Goal: Task Accomplishment & Management: Use online tool/utility

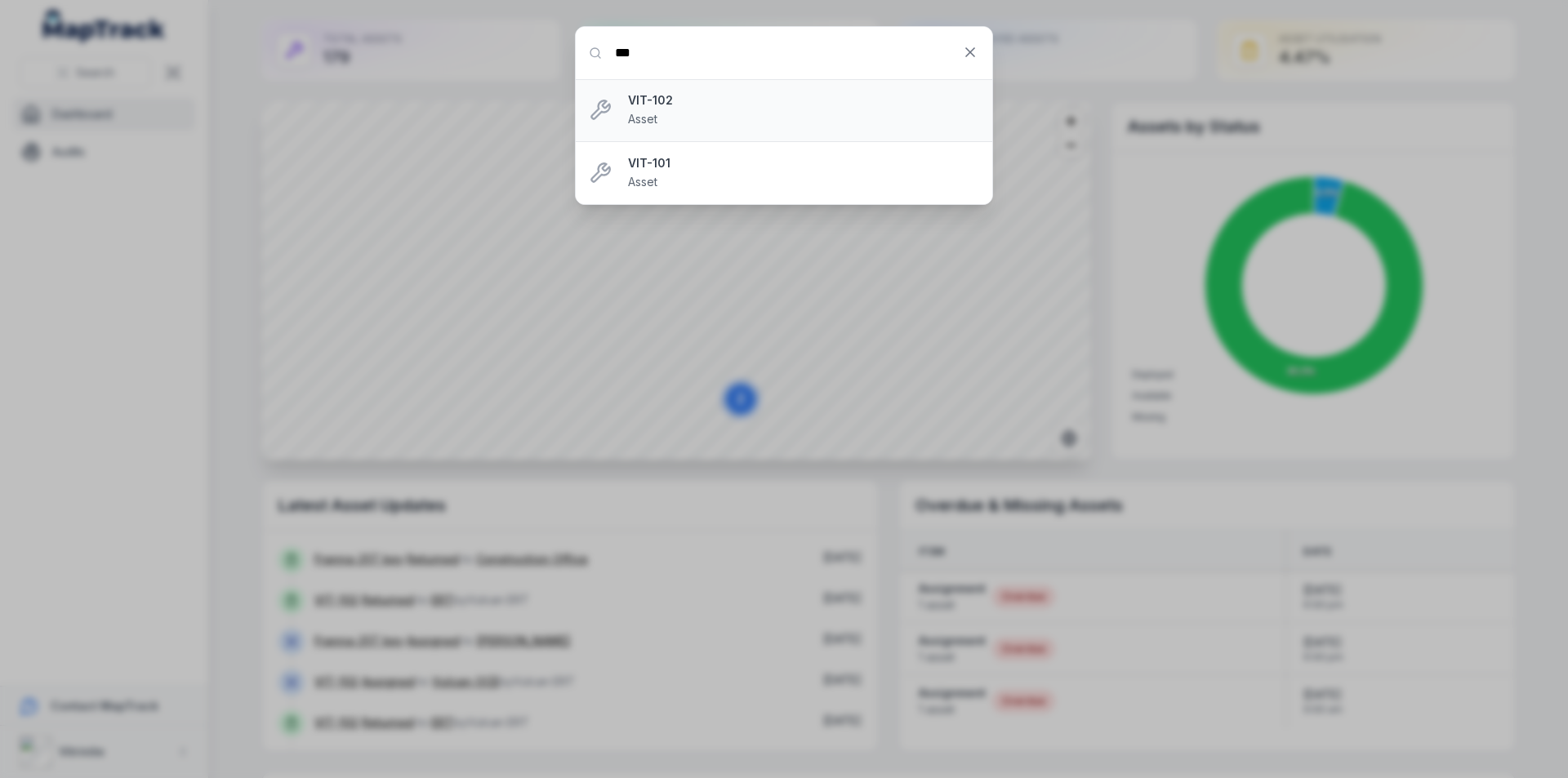
type input "***"
click at [733, 111] on div "VIT-102 Asset" at bounding box center [803, 109] width 351 height 36
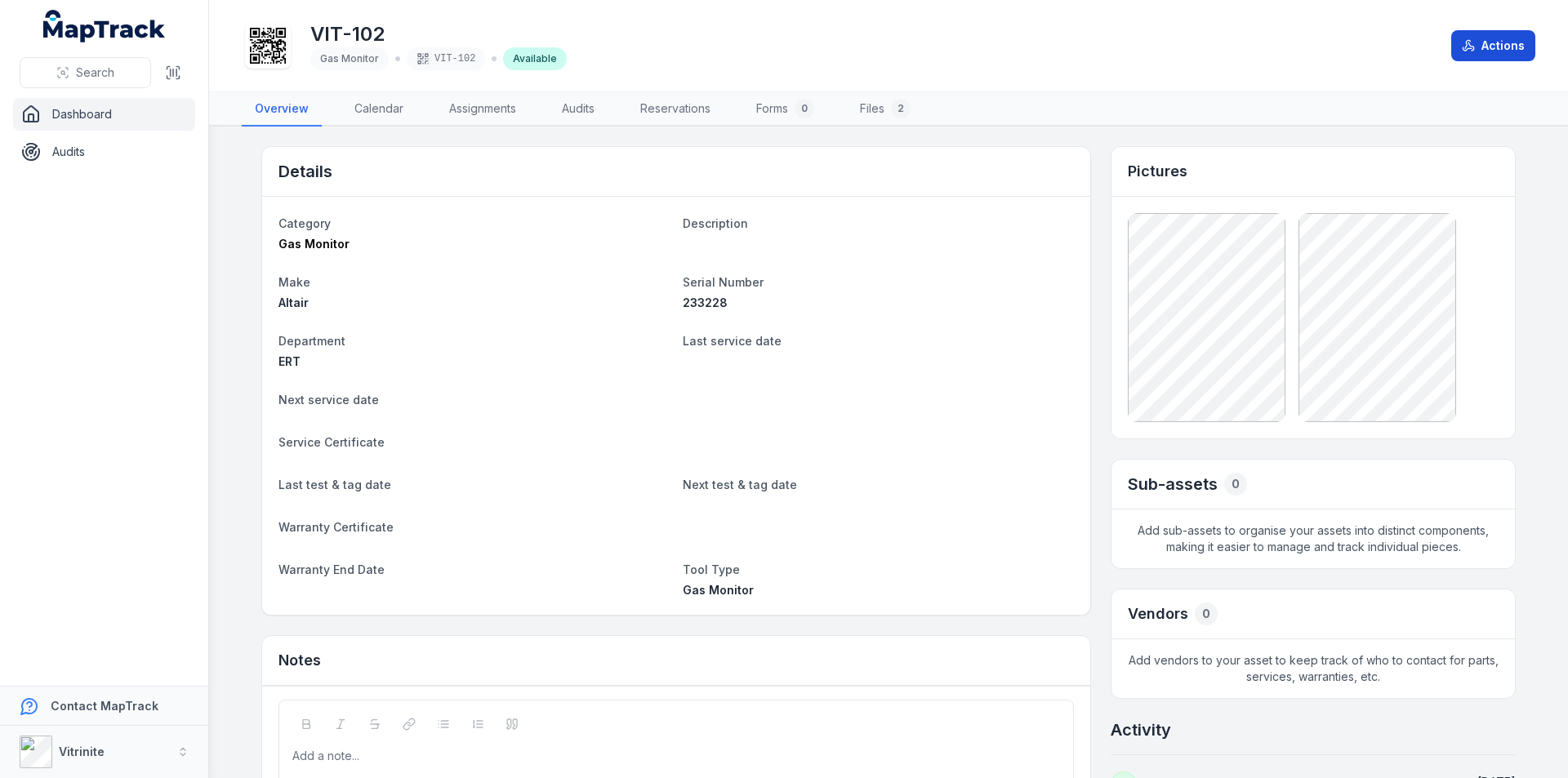
click at [1502, 42] on button "Actions" at bounding box center [1493, 45] width 84 height 31
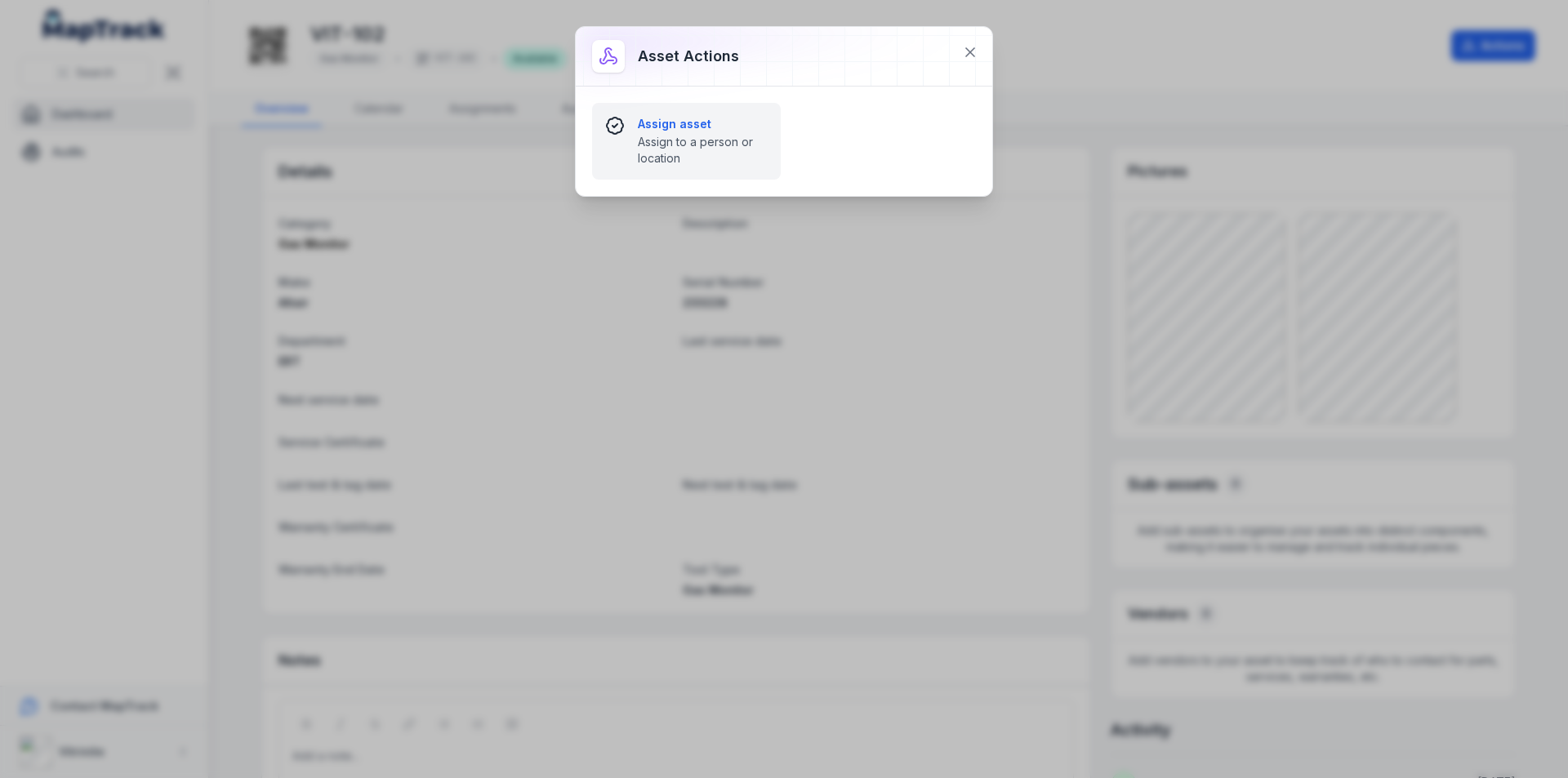
click at [684, 132] on strong "Assign asset" at bounding box center [703, 124] width 130 height 17
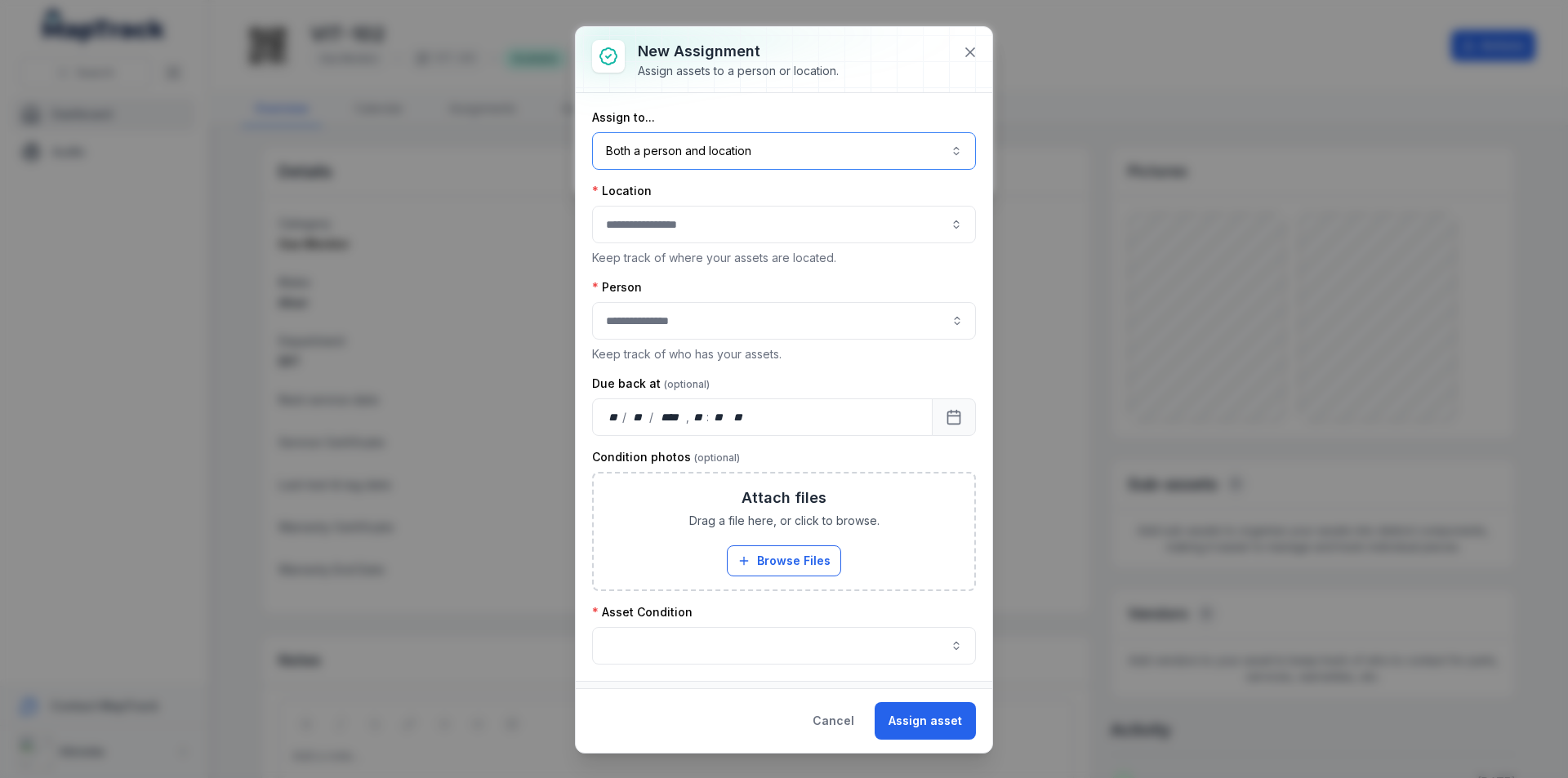
click at [936, 153] on button "Both a person and location ****" at bounding box center [784, 150] width 384 height 37
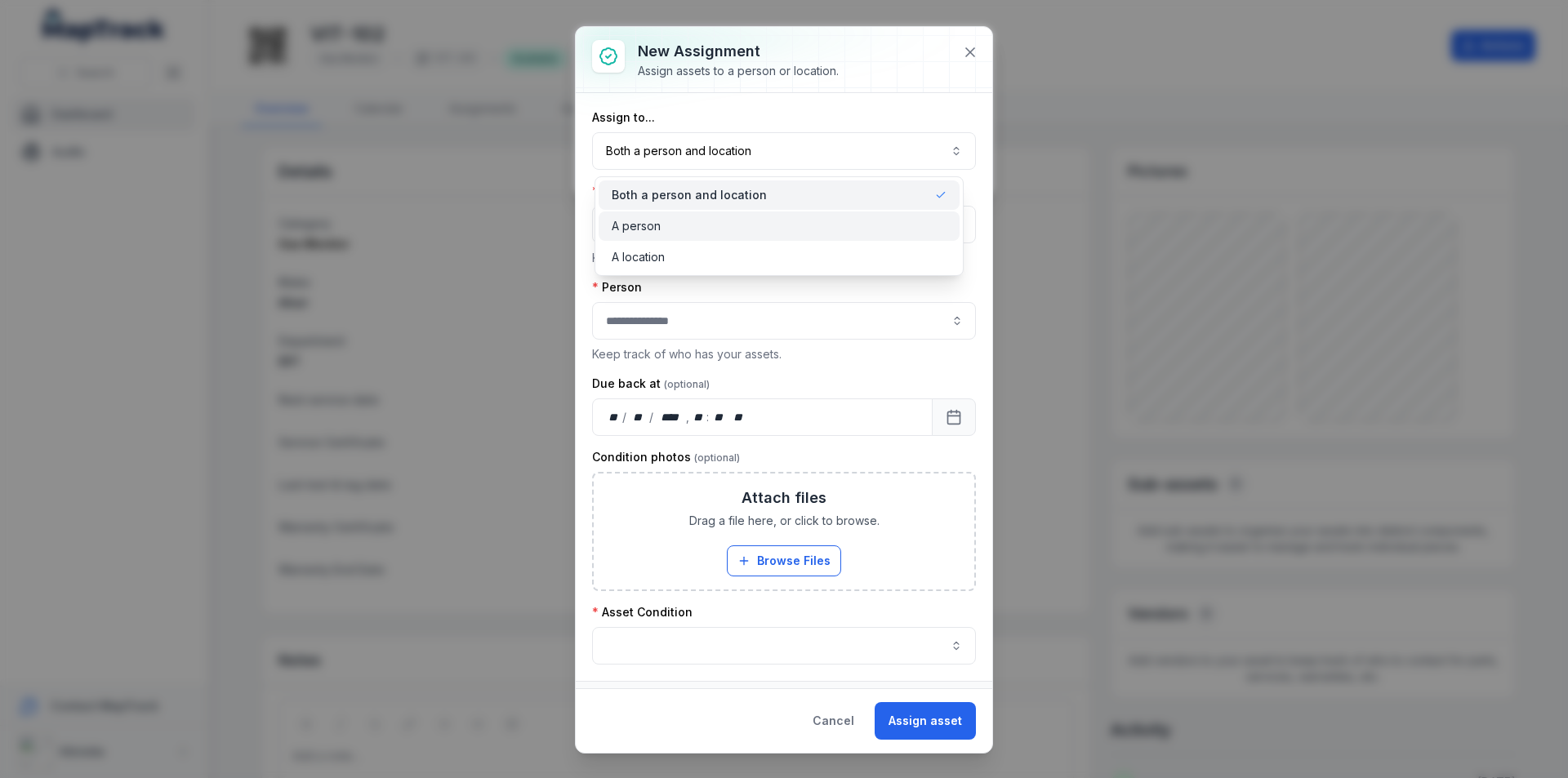
click at [682, 227] on div "A person" at bounding box center [779, 226] width 335 height 17
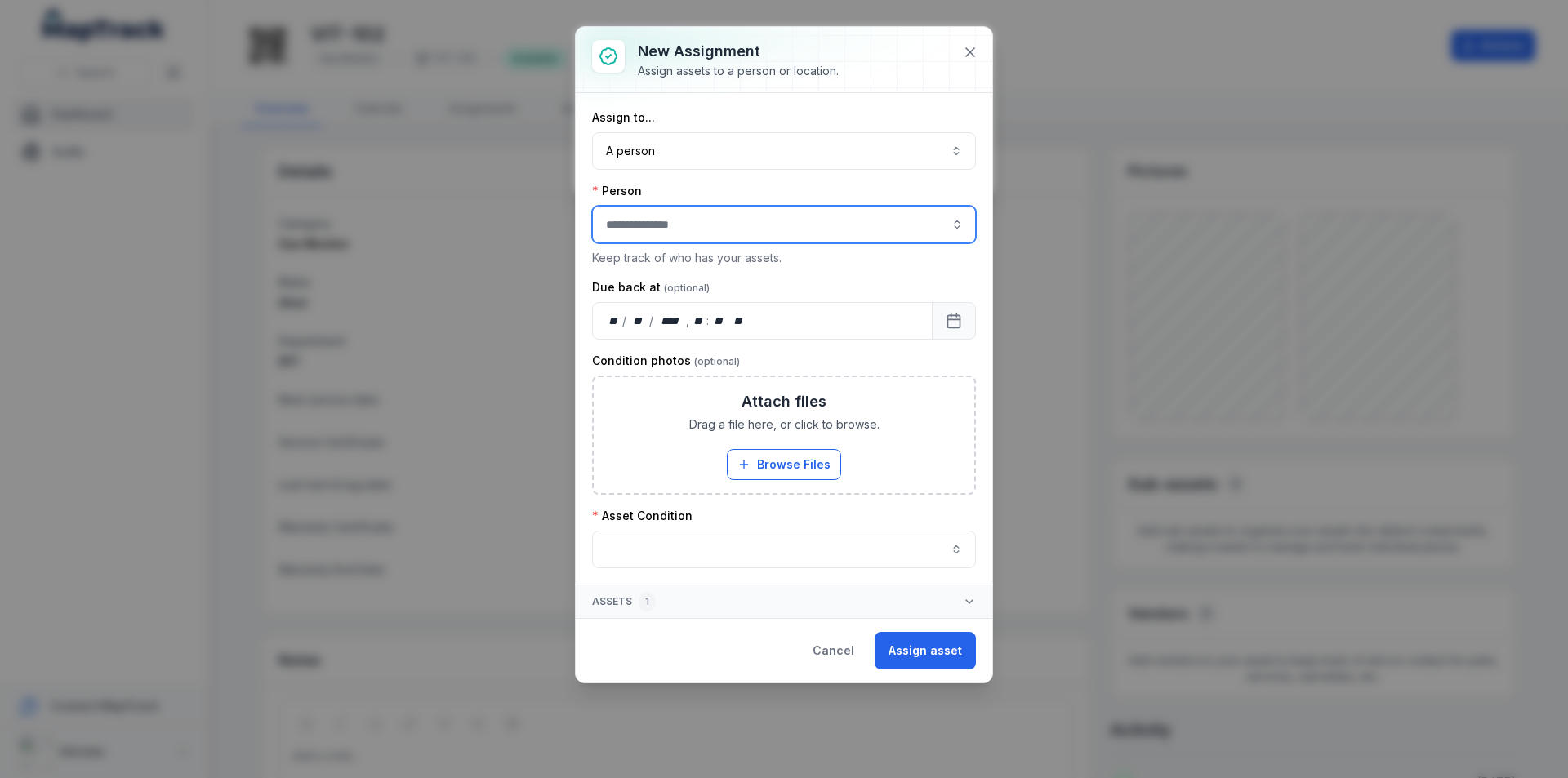
click at [947, 220] on button "button" at bounding box center [957, 224] width 37 height 37
click at [627, 276] on span "[PERSON_NAME] [PERSON_NAME]" at bounding box center [702, 269] width 186 height 17
click at [952, 218] on button "button" at bounding box center [957, 224] width 37 height 37
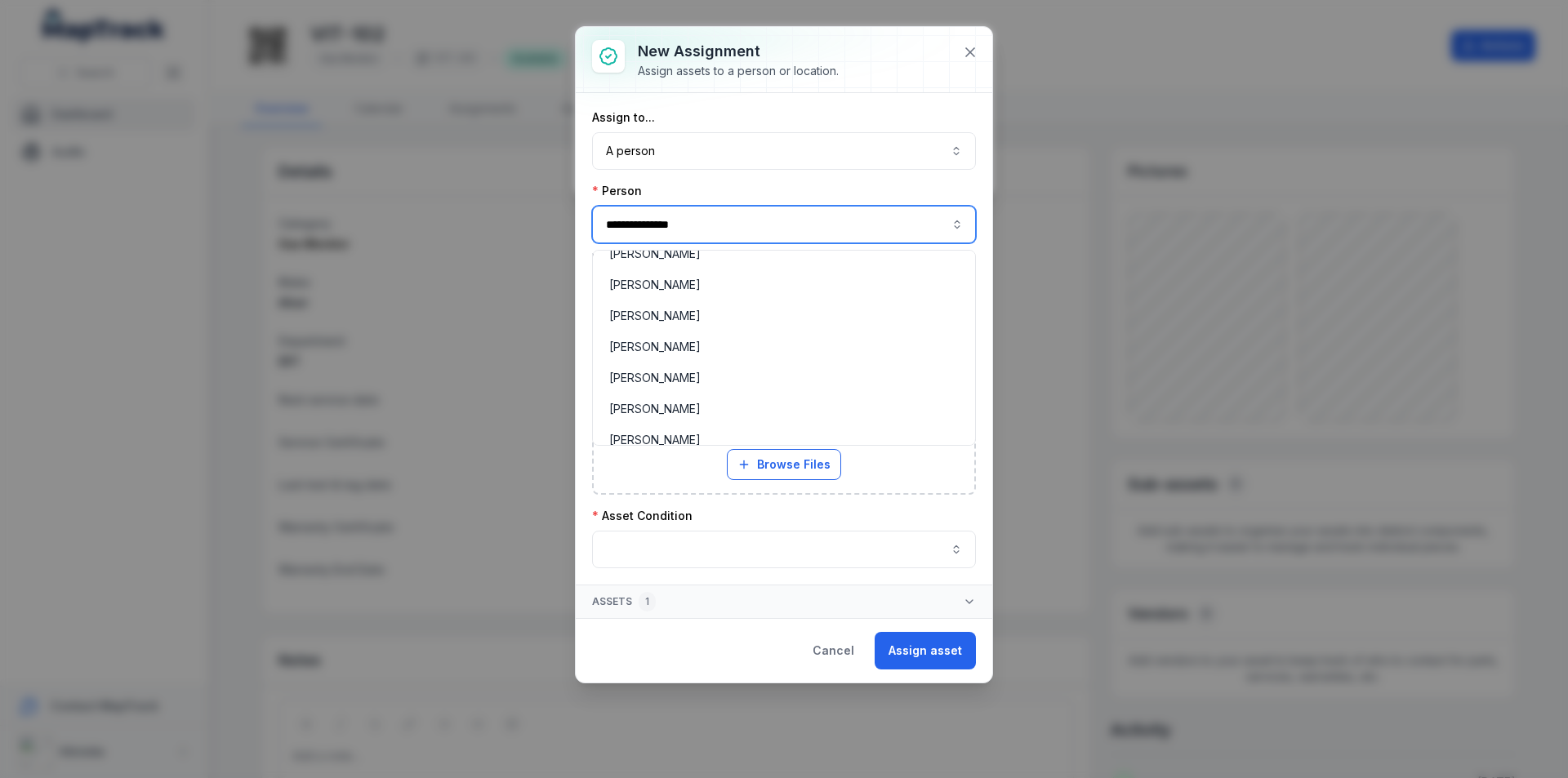
scroll to position [1540, 0]
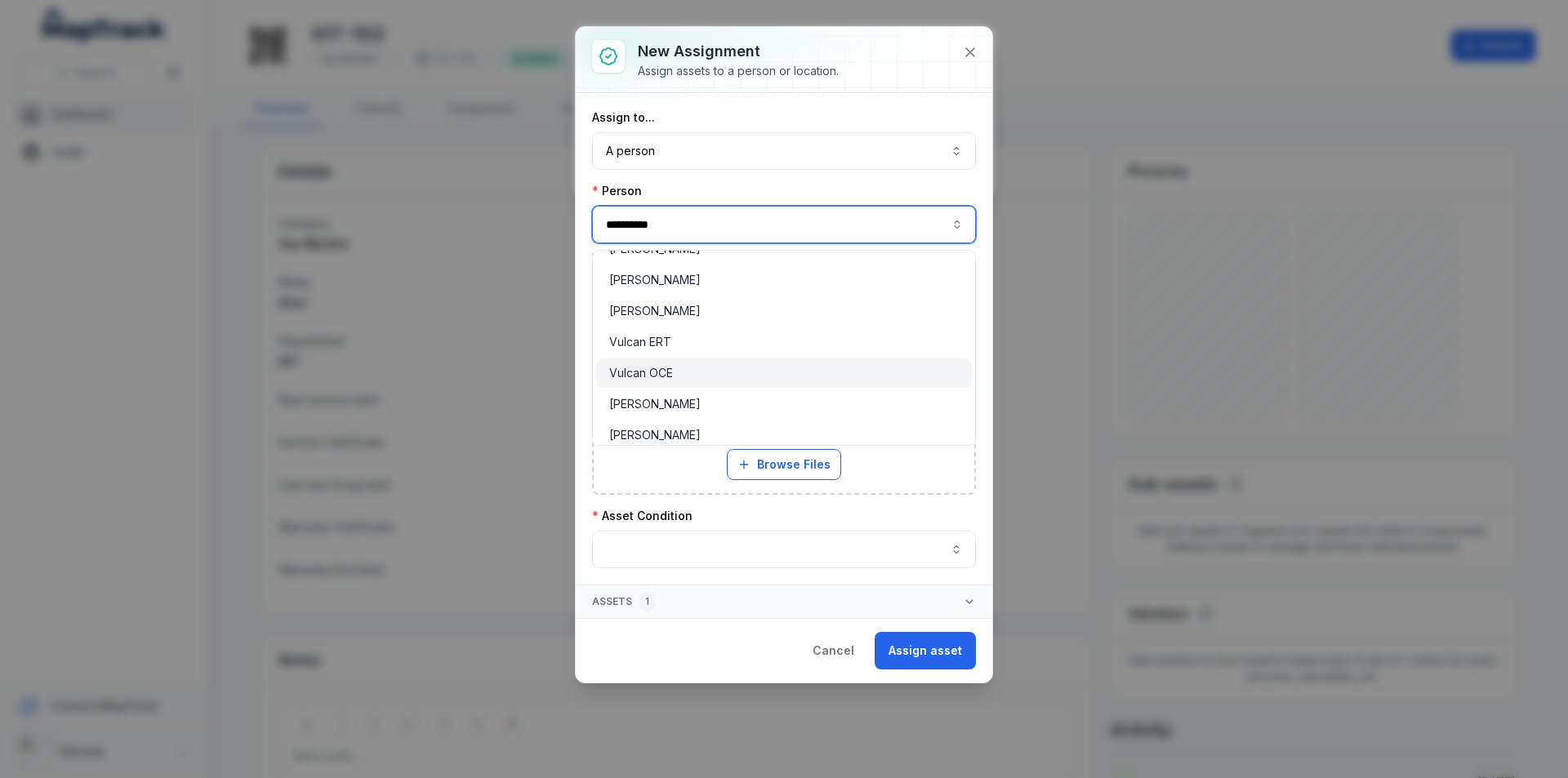
click at [638, 374] on span "Vulcan OCE" at bounding box center [640, 373] width 64 height 17
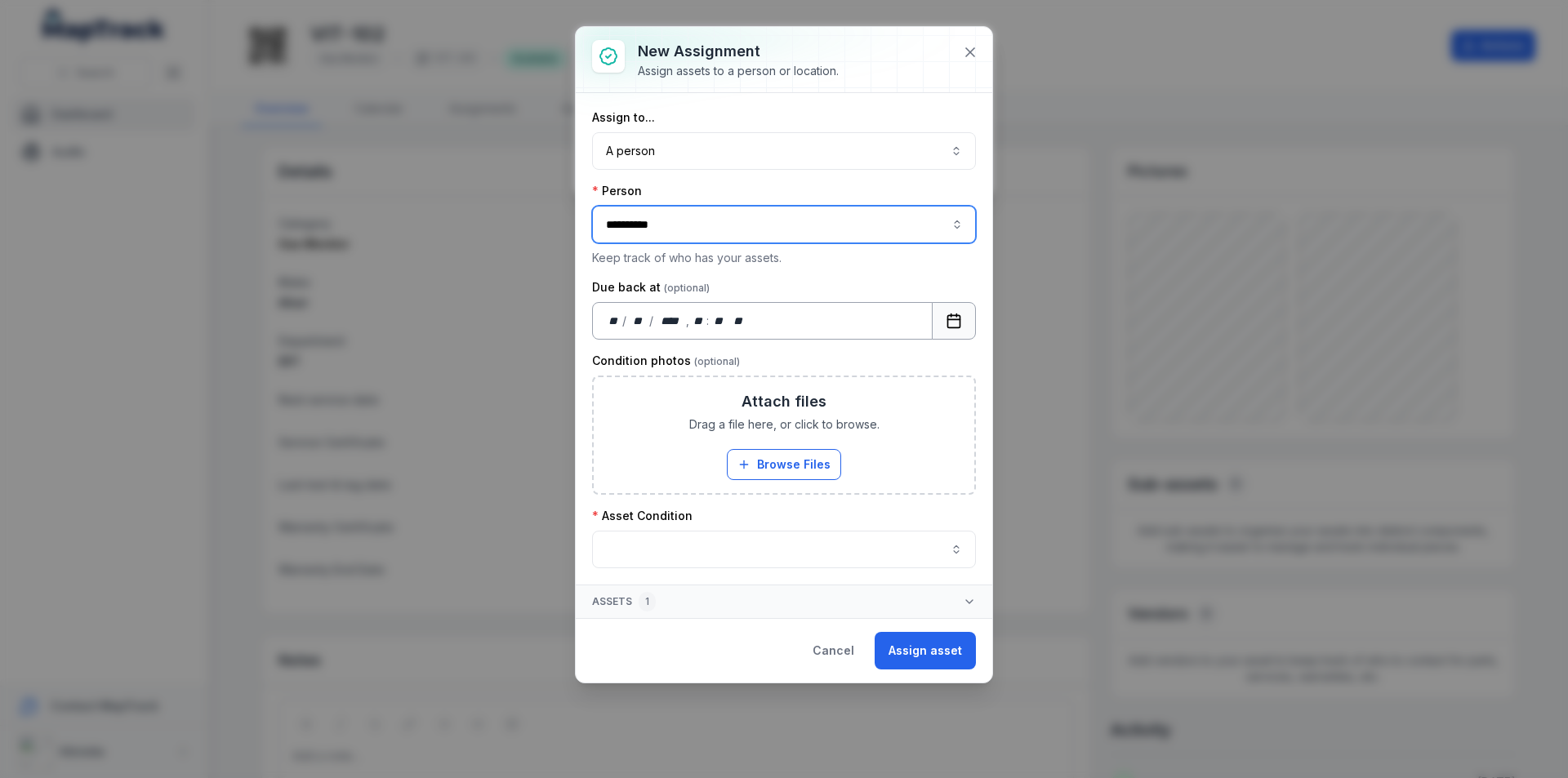
type input "**********"
click at [951, 315] on rect "Calendar" at bounding box center [954, 321] width 12 height 12
click at [696, 318] on div "** **" at bounding box center [695, 321] width 17 height 17
click at [689, 552] on button "button" at bounding box center [784, 549] width 384 height 37
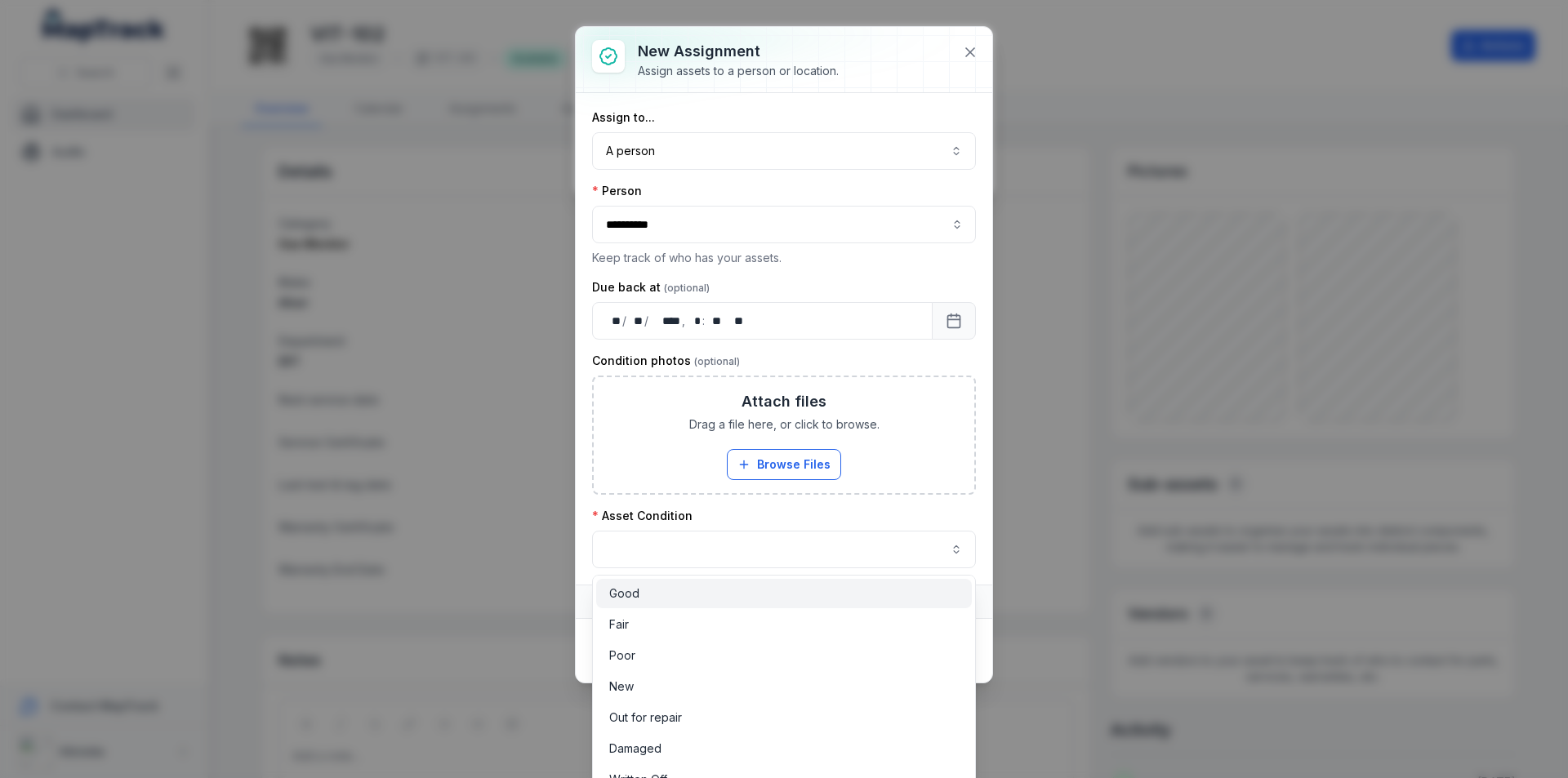
click at [663, 591] on div "Good" at bounding box center [783, 594] width 349 height 17
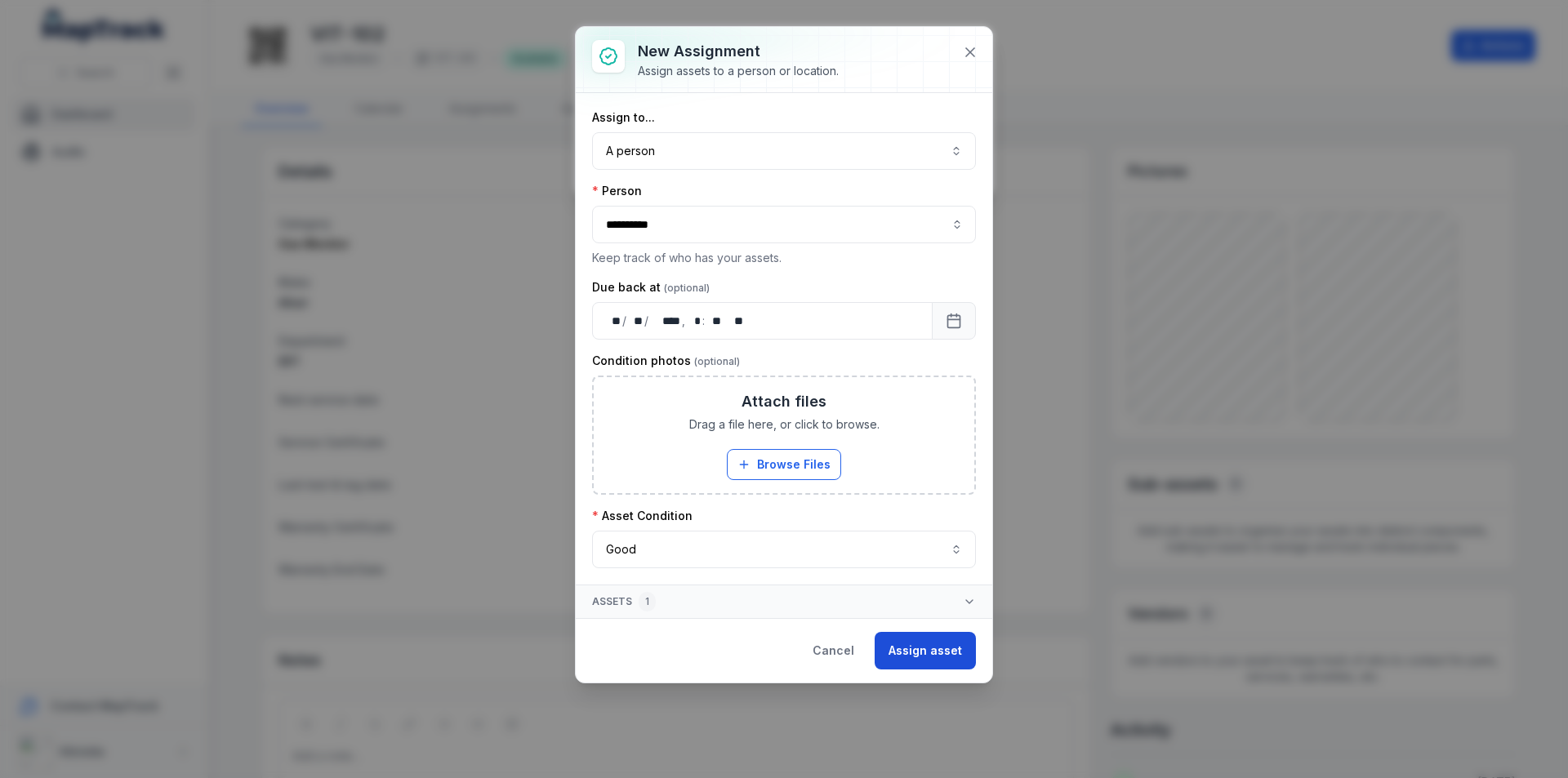
click at [921, 649] on button "Assign asset" at bounding box center [925, 650] width 101 height 37
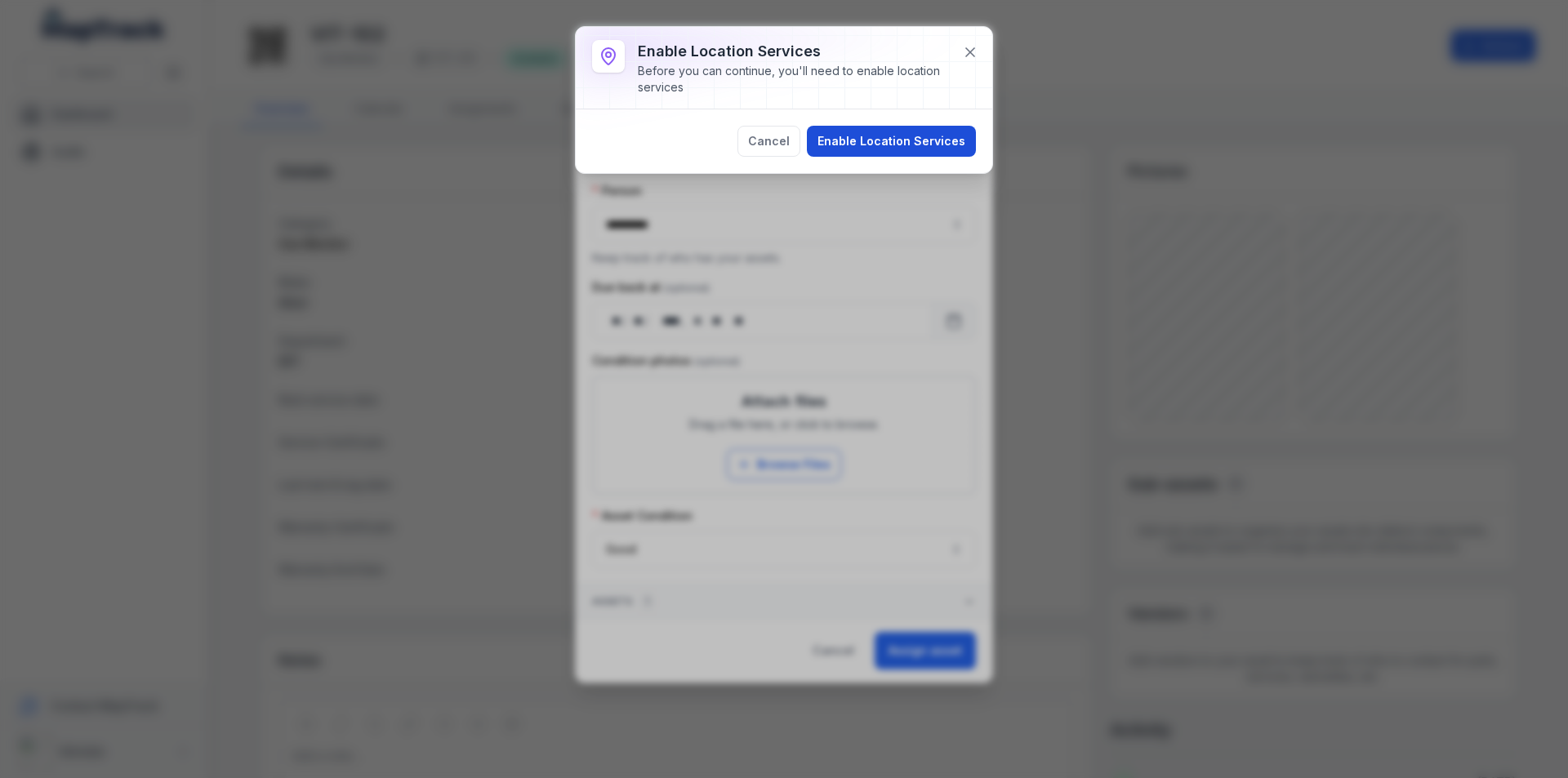
click at [889, 136] on button "Enable Location Services" at bounding box center [892, 141] width 169 height 31
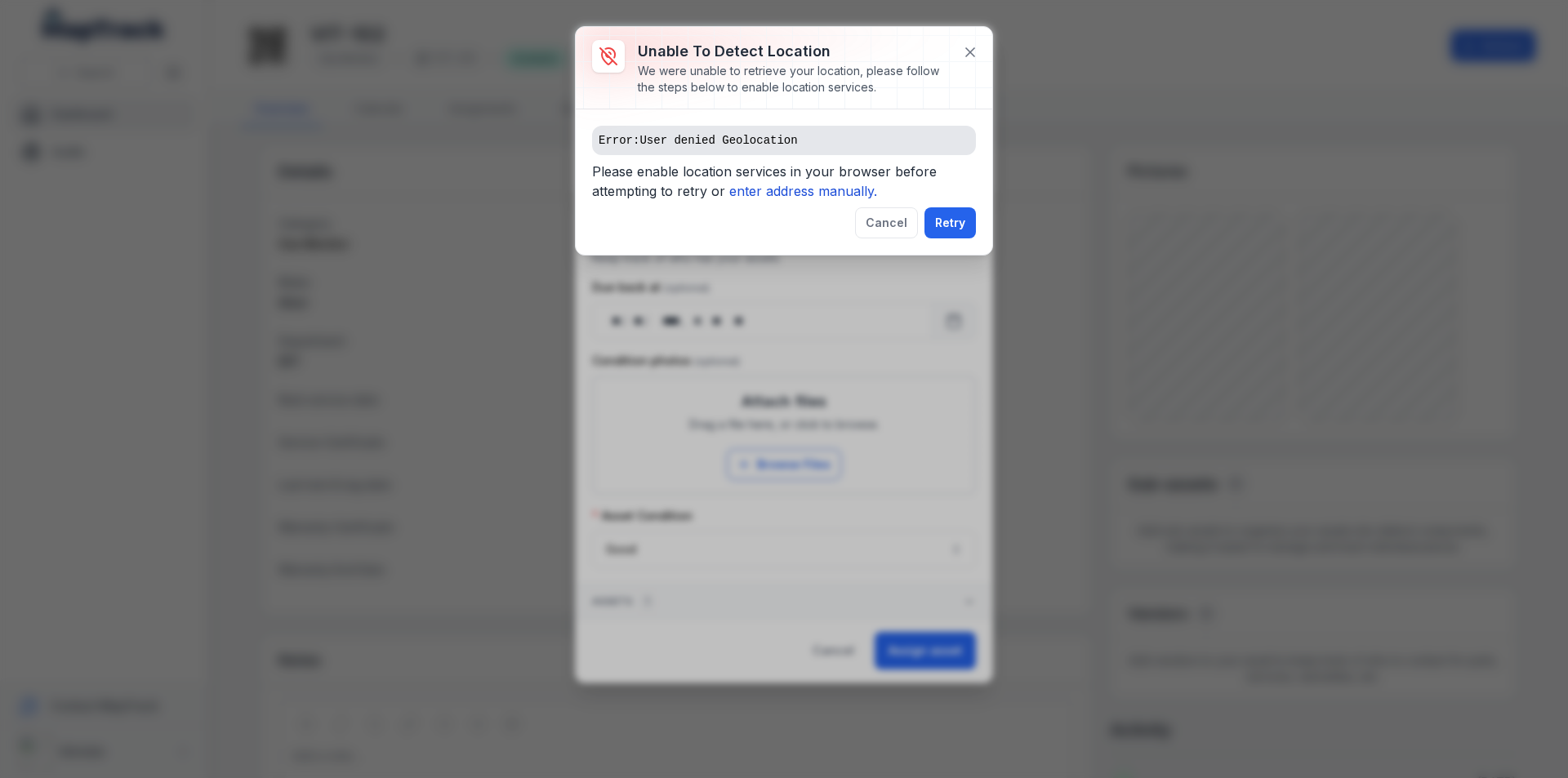
click at [745, 132] on pre "Error: User denied Geolocation" at bounding box center [784, 140] width 384 height 29
click at [892, 221] on button "Cancel" at bounding box center [887, 222] width 63 height 31
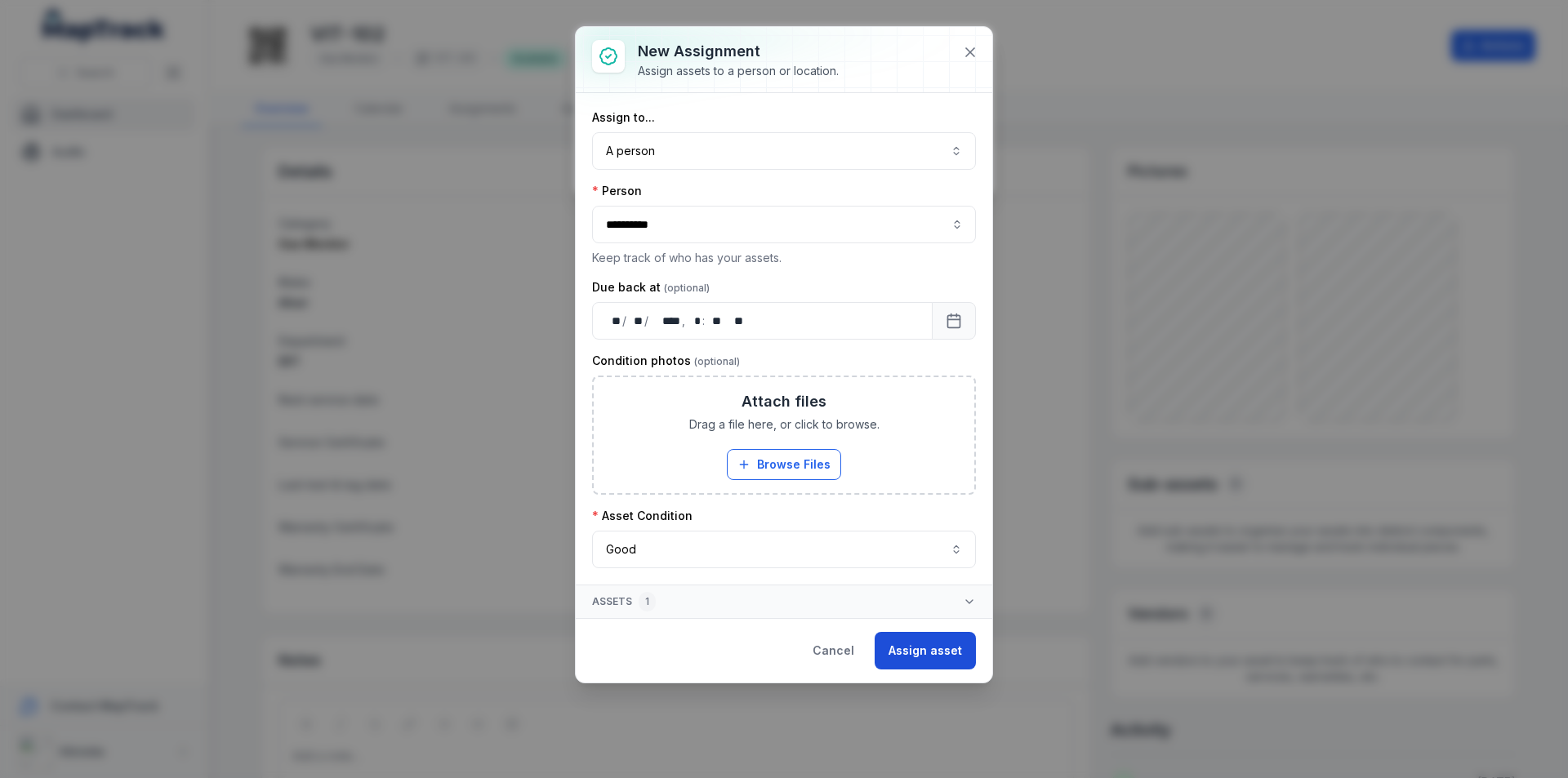
click at [911, 643] on button "Assign asset" at bounding box center [925, 650] width 101 height 37
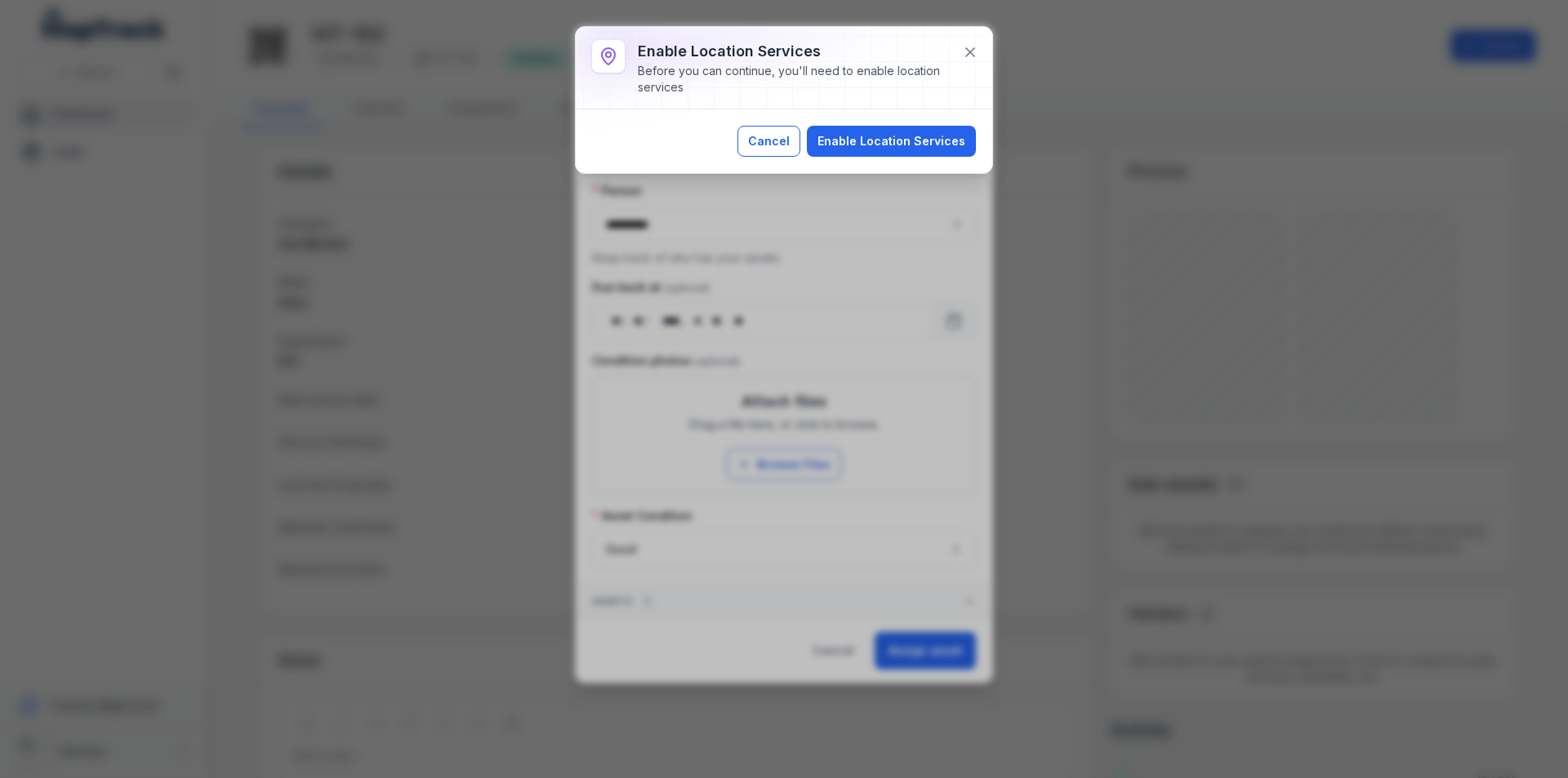
click at [779, 137] on button "Cancel" at bounding box center [769, 141] width 63 height 31
